Goal: Task Accomplishment & Management: Complete application form

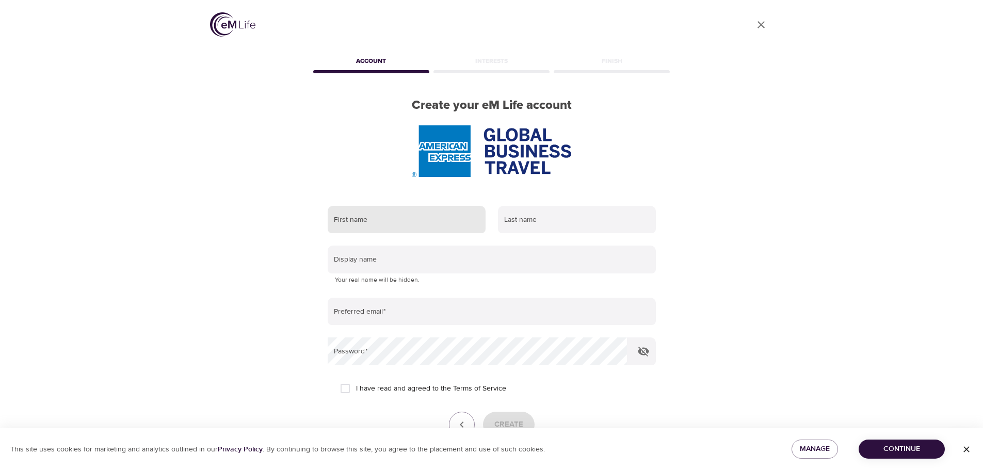
click at [385, 211] on input "text" at bounding box center [407, 220] width 158 height 28
type input "[PERSON_NAME]"
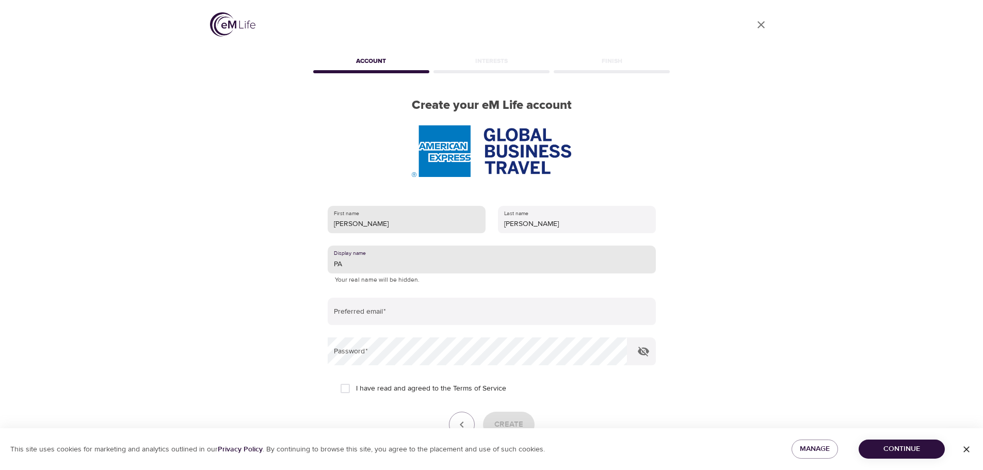
type input "PA"
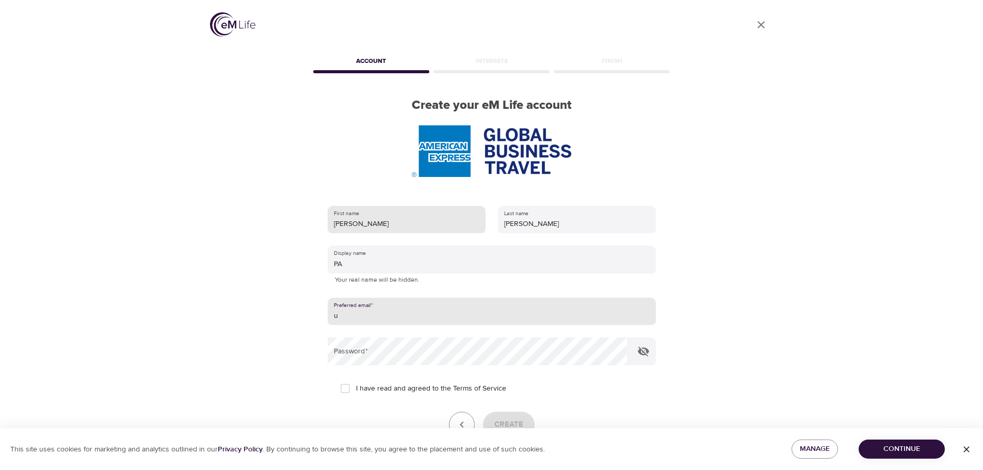
type input "u"
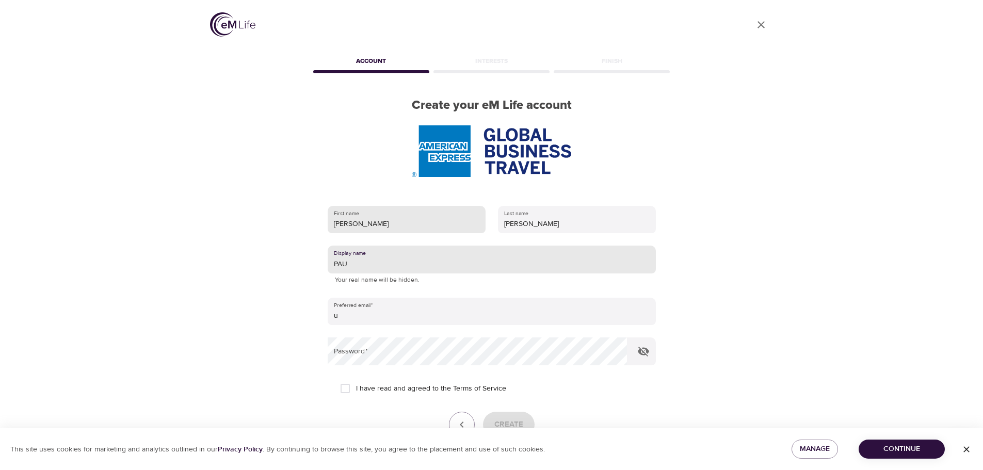
type input "PAU"
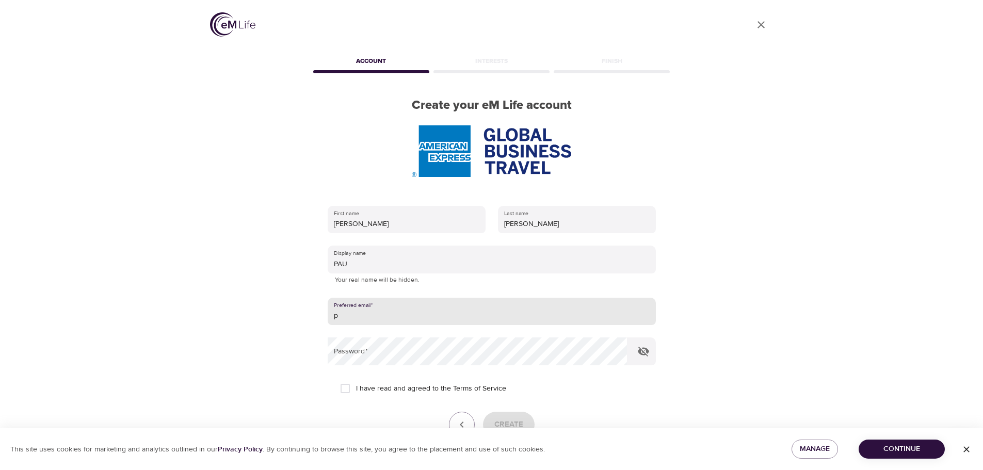
type input "[EMAIL_ADDRESS][PERSON_NAME][DOMAIN_NAME]"
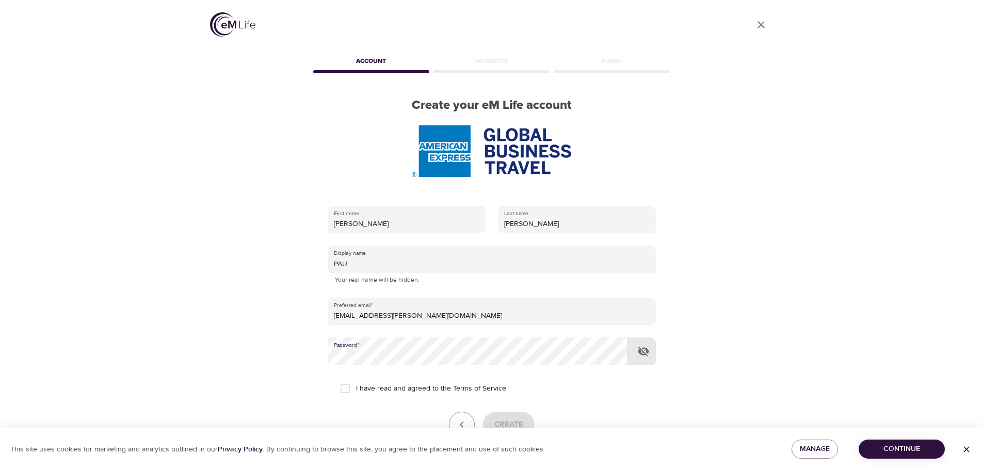
click at [646, 352] on icon "button" at bounding box center [643, 352] width 11 height 10
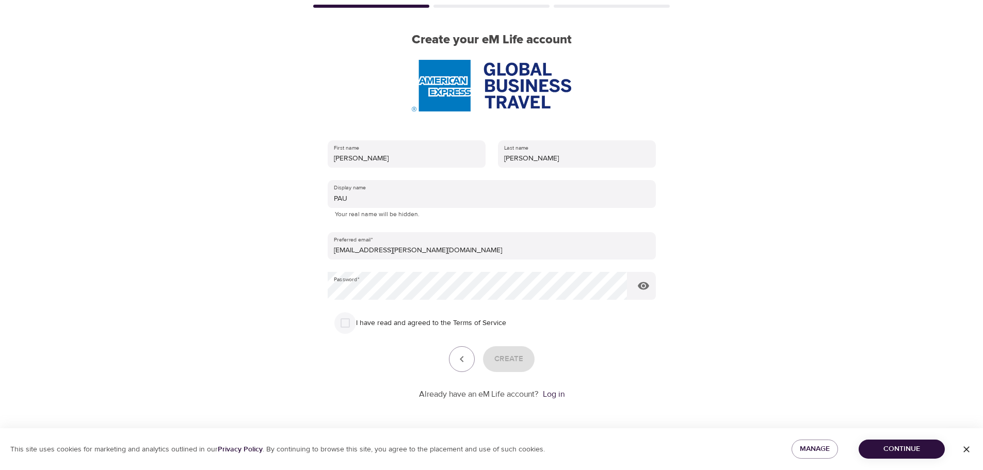
click at [344, 324] on input "I have read and agreed to the Terms of Service" at bounding box center [345, 323] width 22 height 22
checkbox input "true"
click at [502, 359] on span "Create" at bounding box center [508, 358] width 29 height 13
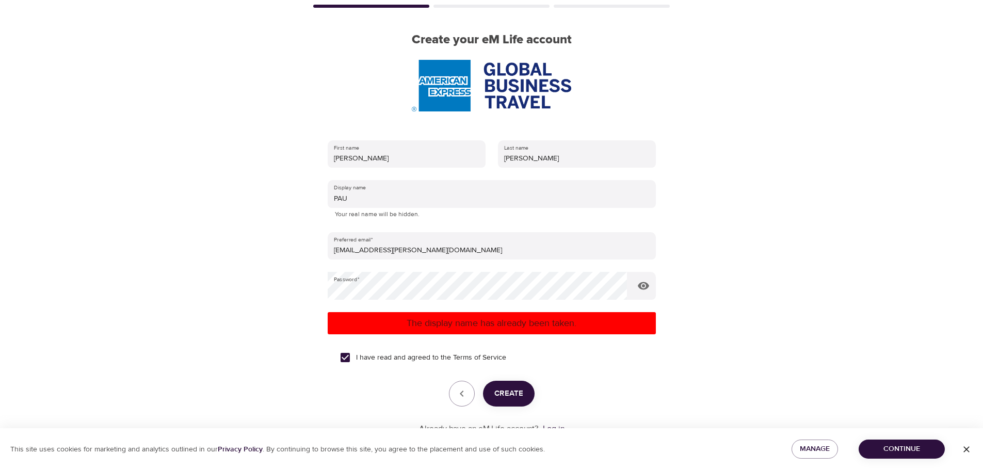
click at [378, 209] on p "Your real name will be hidden." at bounding box center [492, 214] width 314 height 10
click at [380, 197] on input "PAU" at bounding box center [492, 194] width 328 height 28
type input "P"
type input "o"
click at [504, 389] on span "Create" at bounding box center [508, 393] width 29 height 13
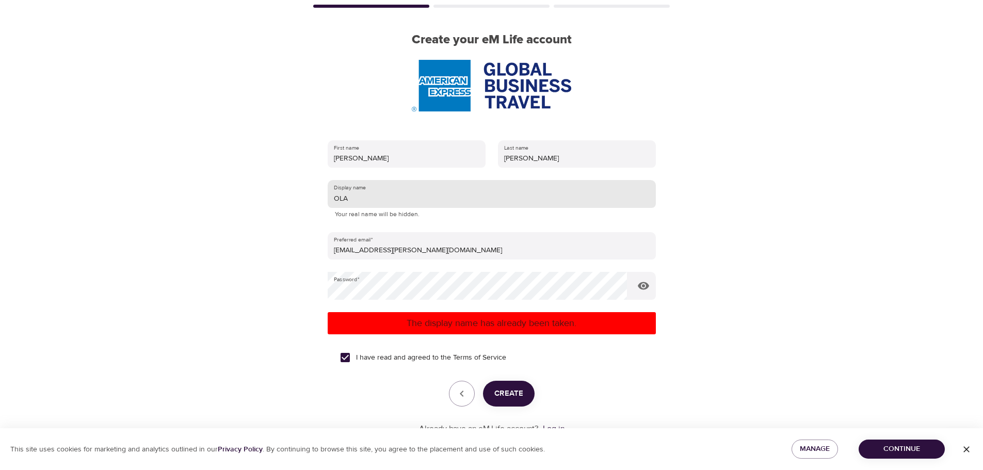
click at [380, 201] on input "OLA" at bounding box center [492, 194] width 328 height 28
type input "OLAL"
click at [513, 398] on span "Create" at bounding box center [508, 393] width 29 height 13
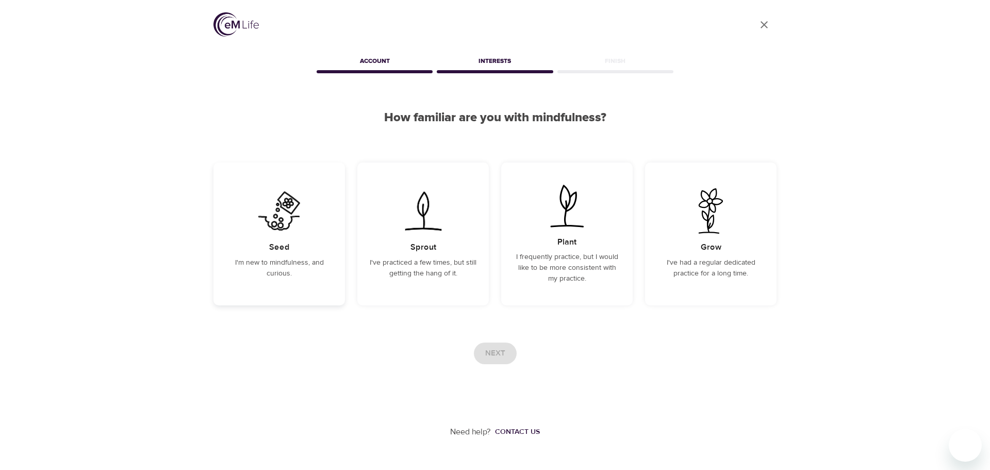
click at [252, 242] on div "Seed I'm new to mindfulness, and curious." at bounding box center [280, 233] width 132 height 143
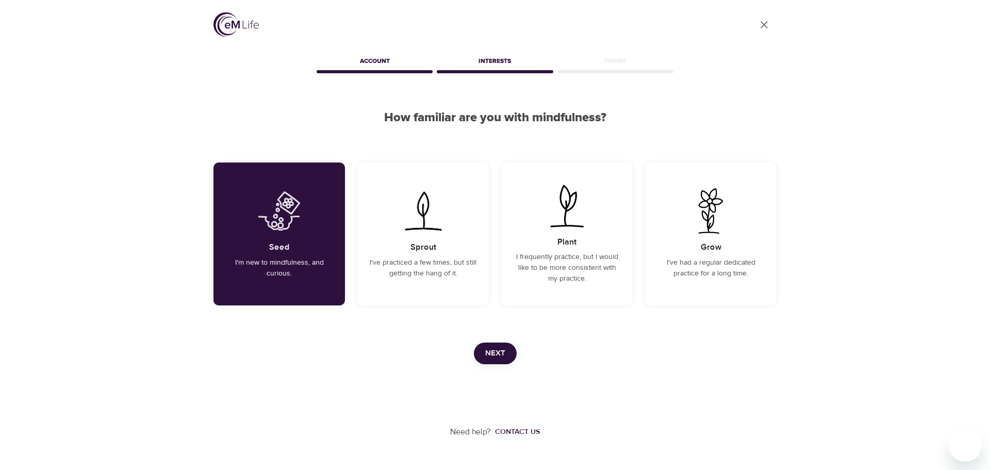
click at [495, 349] on span "Next" at bounding box center [495, 353] width 20 height 13
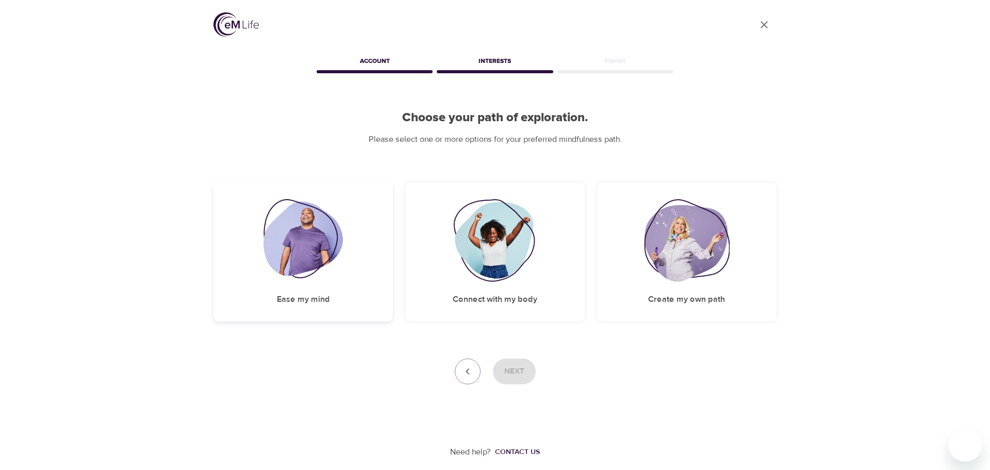
click at [307, 295] on h5 "Ease my mind" at bounding box center [303, 299] width 53 height 11
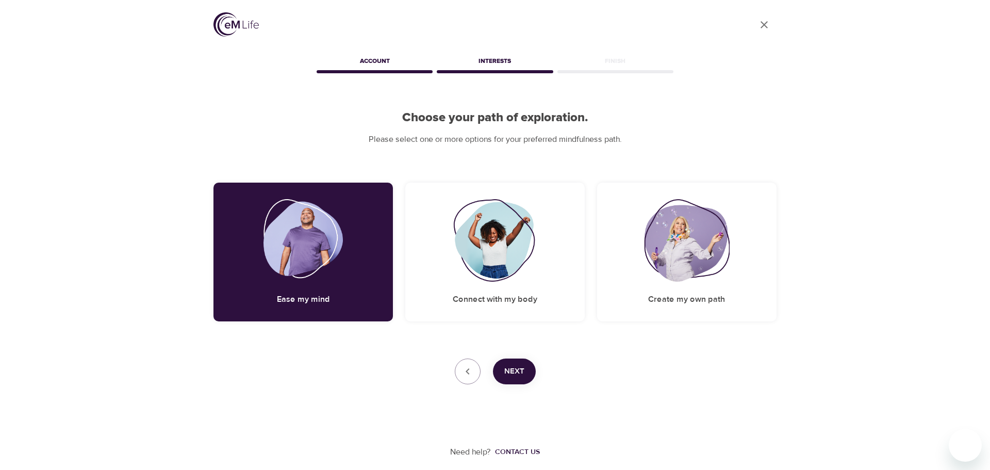
click at [506, 371] on span "Next" at bounding box center [514, 371] width 20 height 13
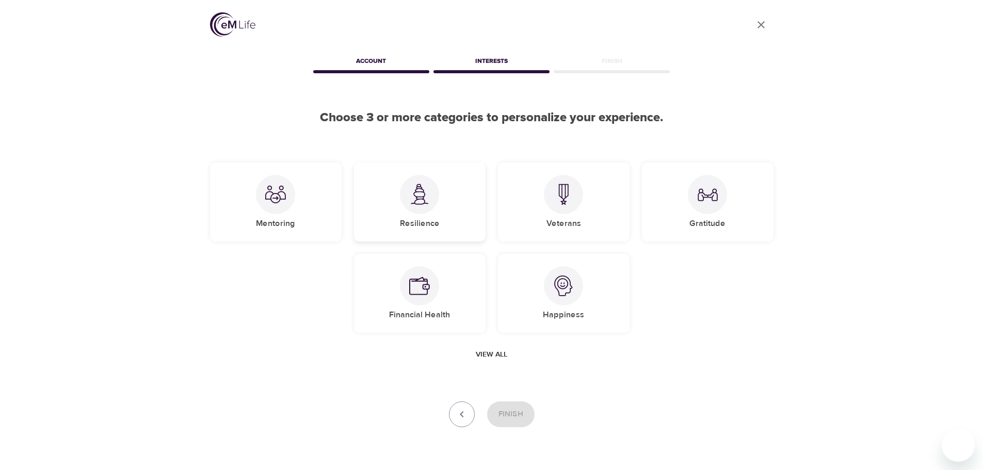
click at [397, 215] on div "Resilience" at bounding box center [420, 201] width 132 height 79
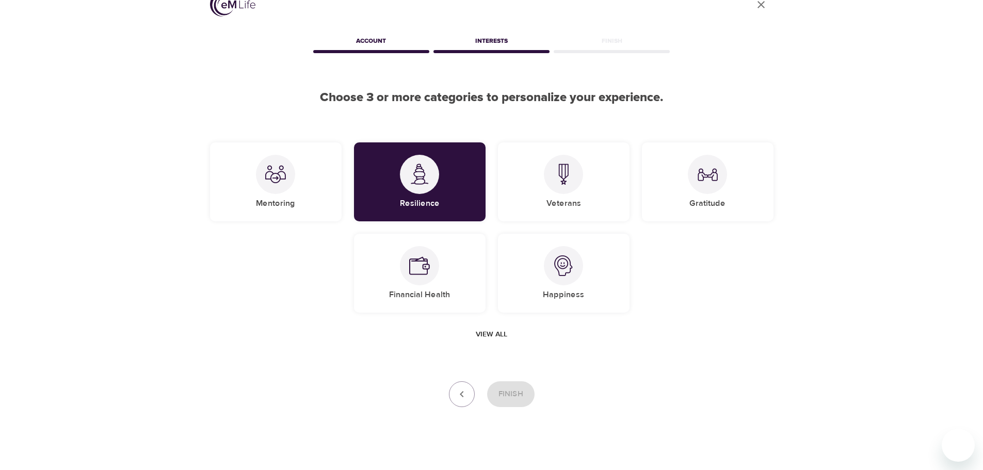
scroll to position [31, 0]
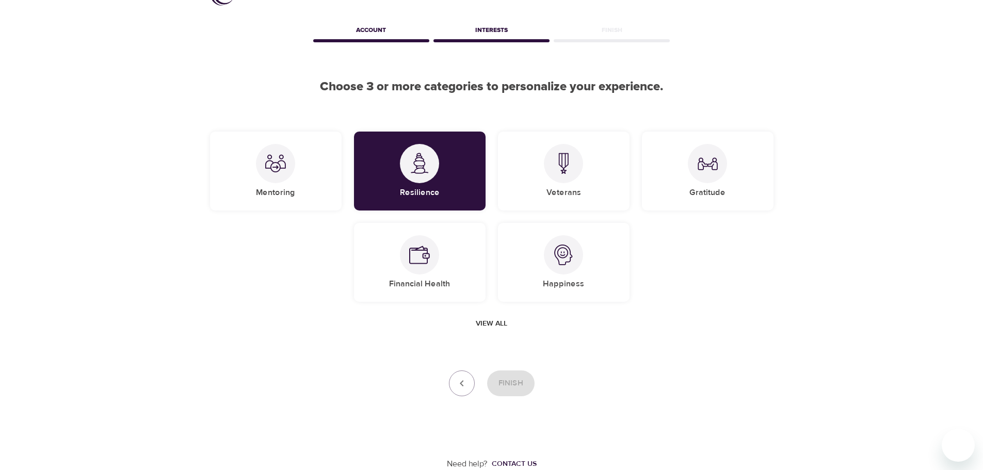
click at [508, 382] on div "Finish" at bounding box center [491, 383] width 563 height 26
click at [275, 182] on div at bounding box center [275, 163] width 39 height 39
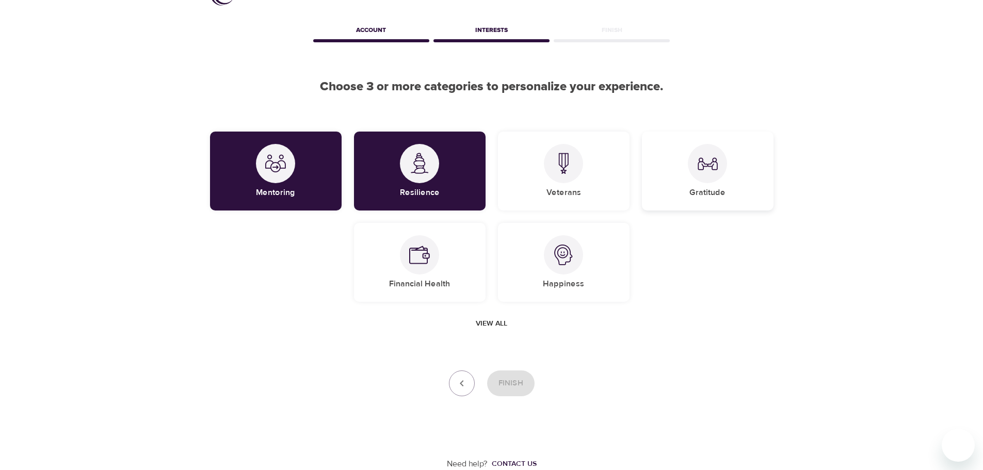
click at [689, 190] on div "Gratitude" at bounding box center [708, 171] width 132 height 79
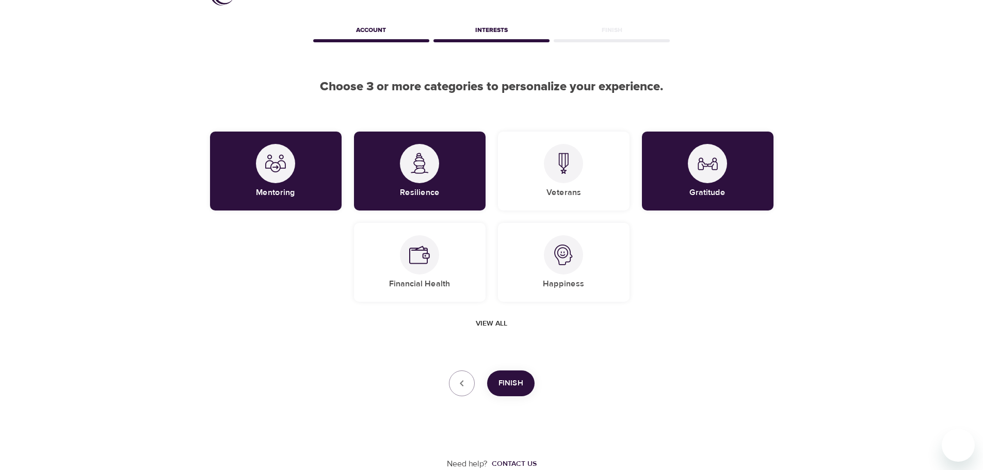
click at [506, 383] on span "Finish" at bounding box center [510, 383] width 25 height 13
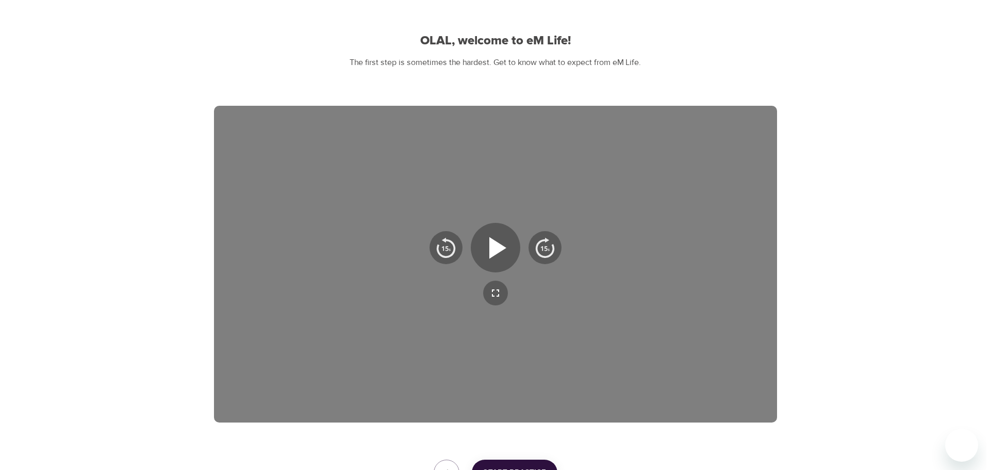
scroll to position [100, 0]
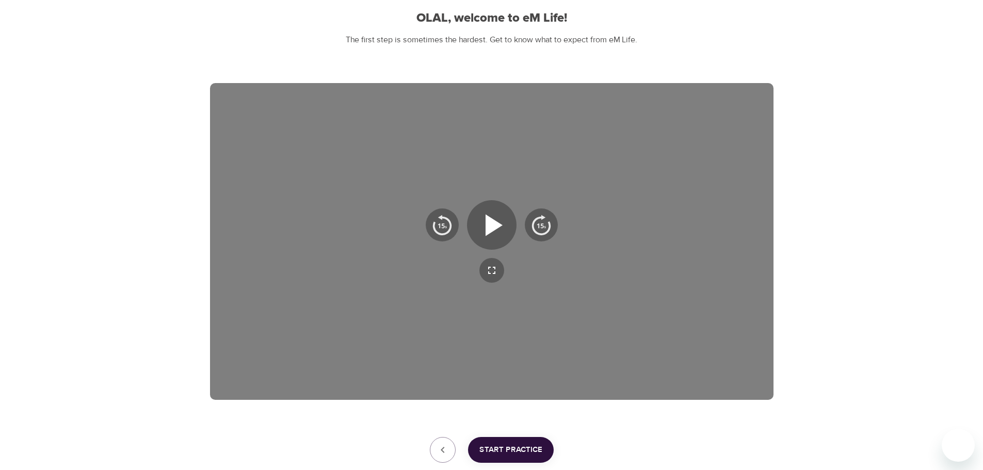
click at [513, 452] on span "Start Practice" at bounding box center [510, 449] width 63 height 13
